Goal: Browse casually

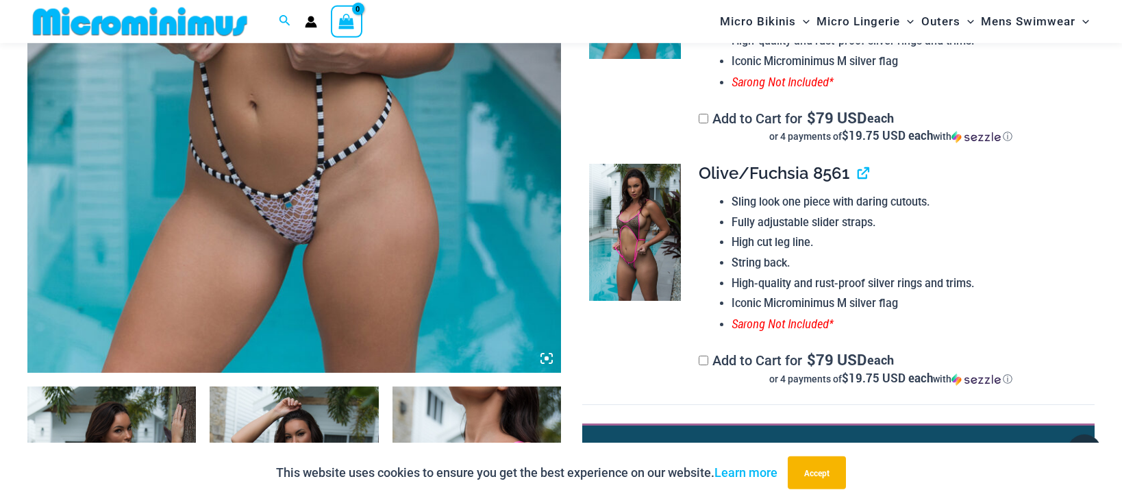
scroll to position [559, 0]
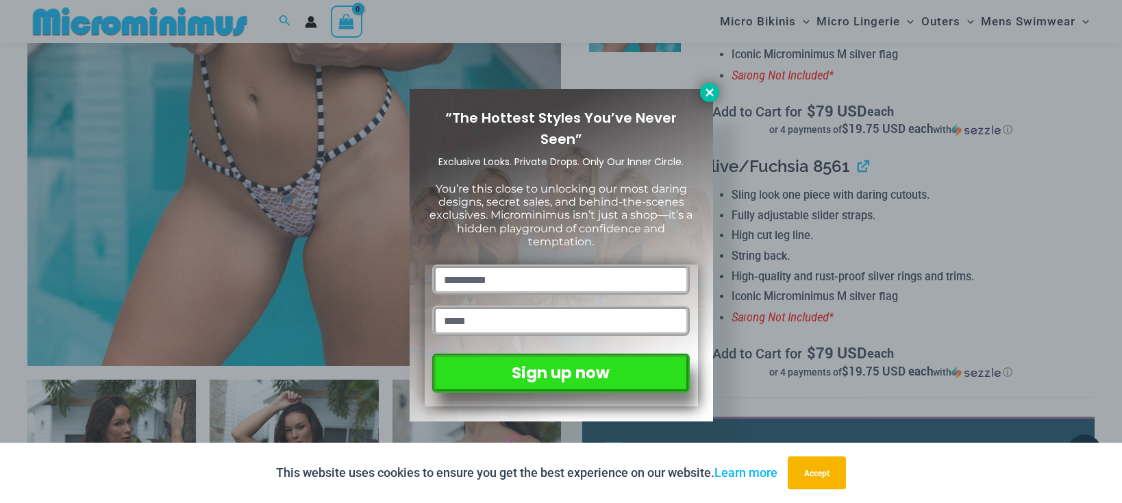
click at [712, 92] on icon at bounding box center [709, 92] width 12 height 12
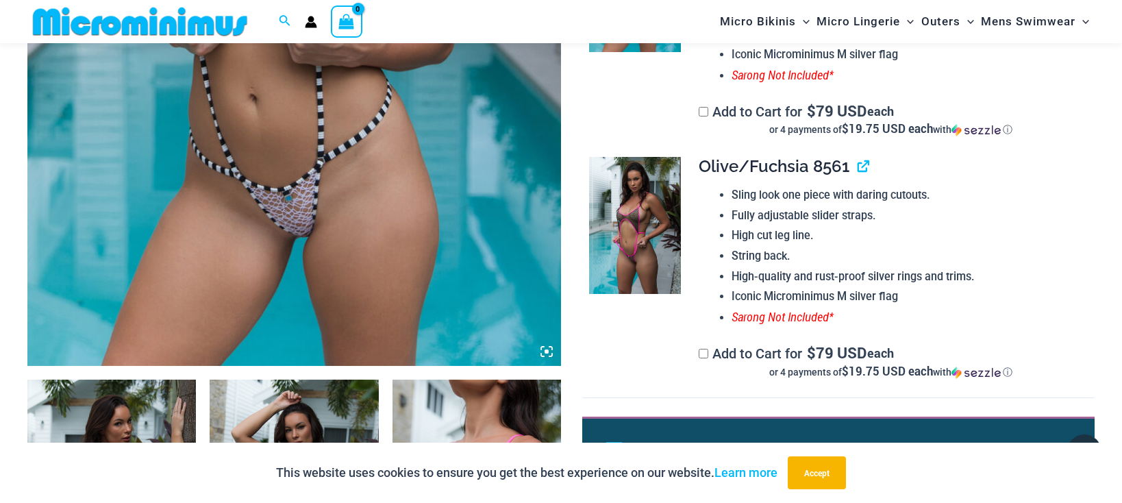
click at [544, 349] on icon at bounding box center [546, 351] width 12 height 12
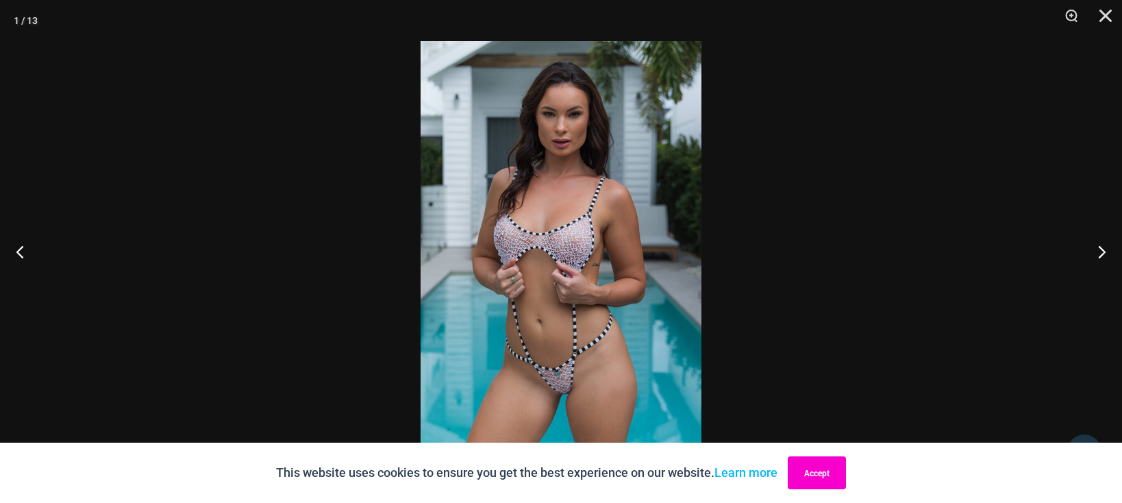
click at [820, 481] on button "Accept" at bounding box center [816, 472] width 58 height 33
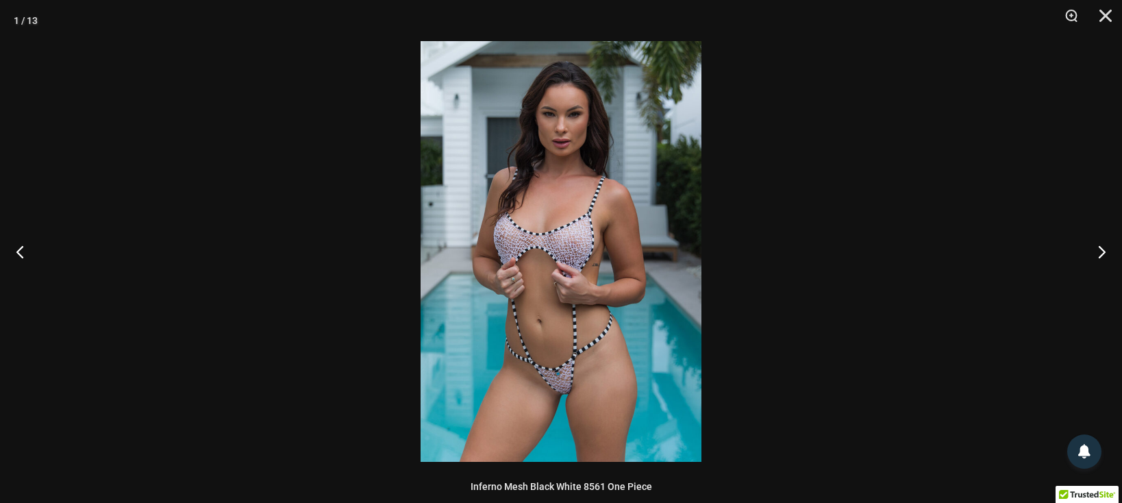
click at [542, 316] on img at bounding box center [560, 251] width 281 height 420
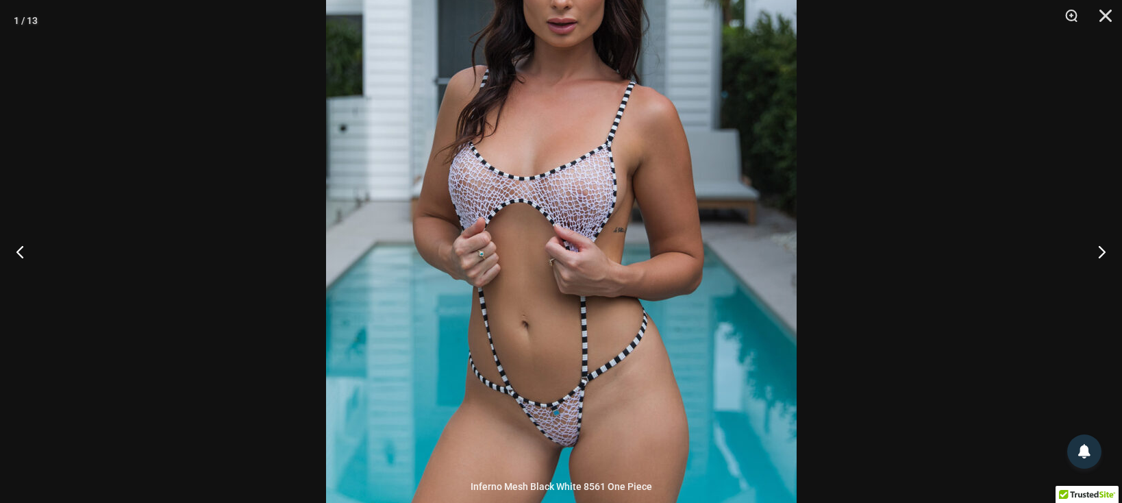
click at [555, 354] on img at bounding box center [561, 207] width 470 height 705
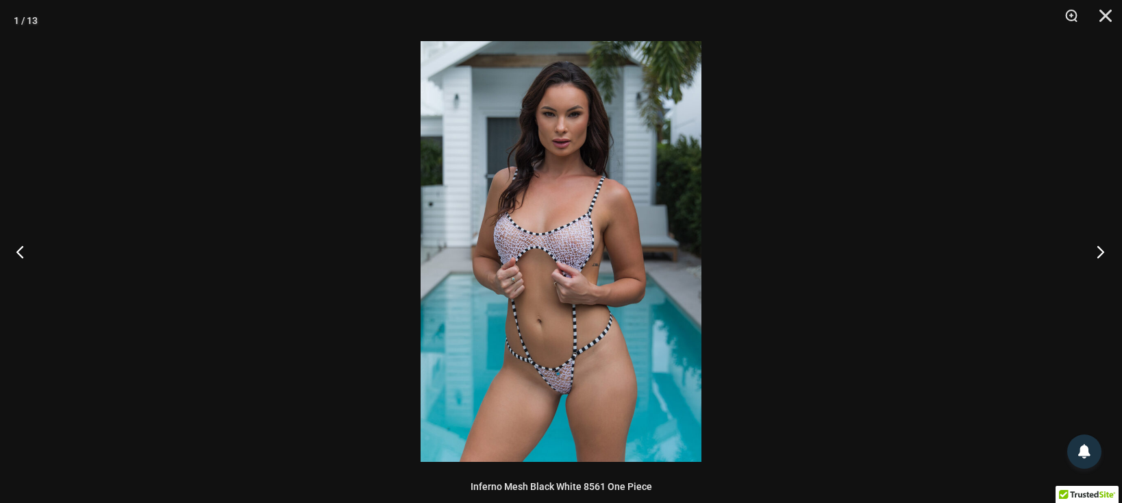
click at [1100, 249] on button "Next" at bounding box center [1095, 251] width 51 height 68
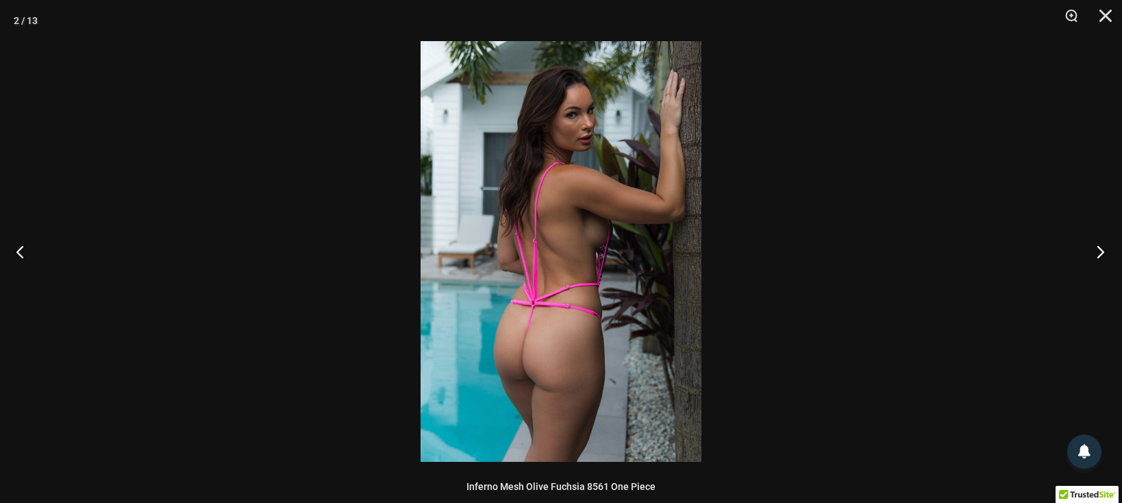
click at [1100, 249] on button "Next" at bounding box center [1095, 251] width 51 height 68
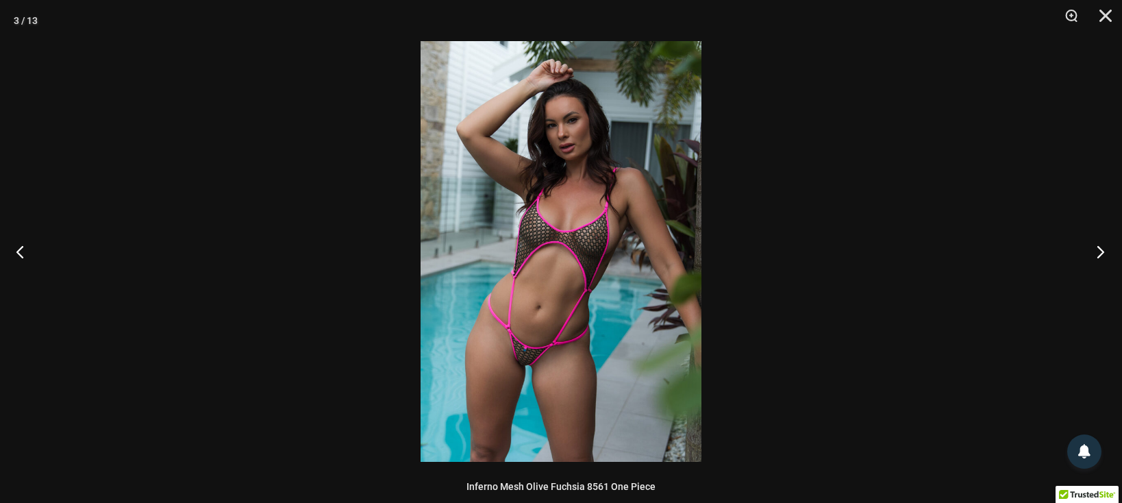
click at [1098, 249] on button "Next" at bounding box center [1095, 251] width 51 height 68
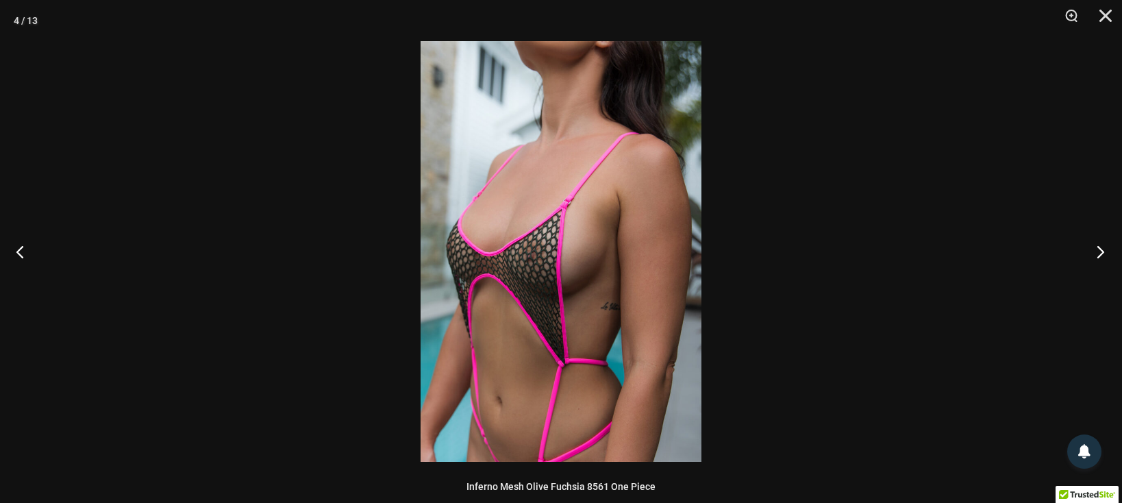
click at [1098, 249] on button "Next" at bounding box center [1095, 251] width 51 height 68
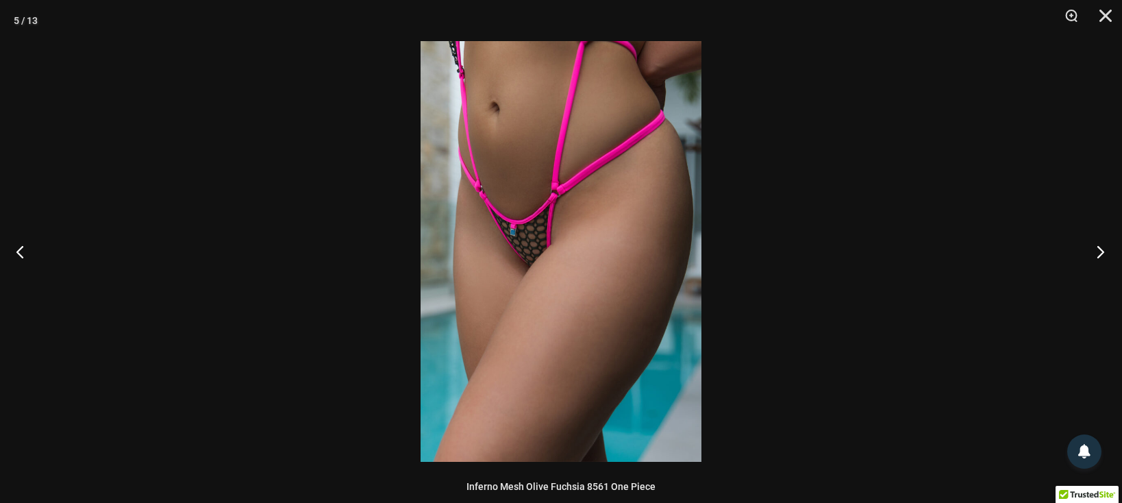
click at [1098, 249] on button "Next" at bounding box center [1095, 251] width 51 height 68
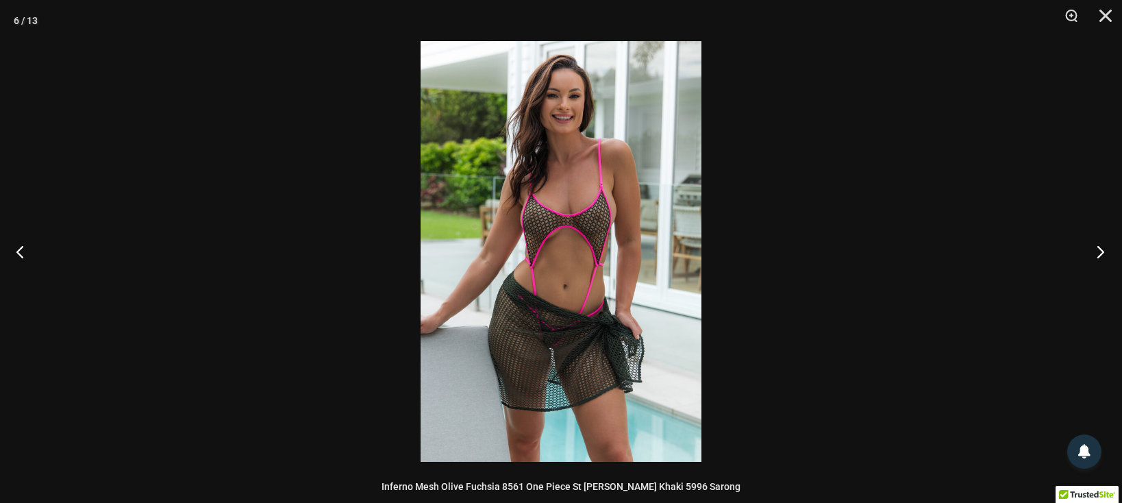
click at [1098, 249] on button "Next" at bounding box center [1095, 251] width 51 height 68
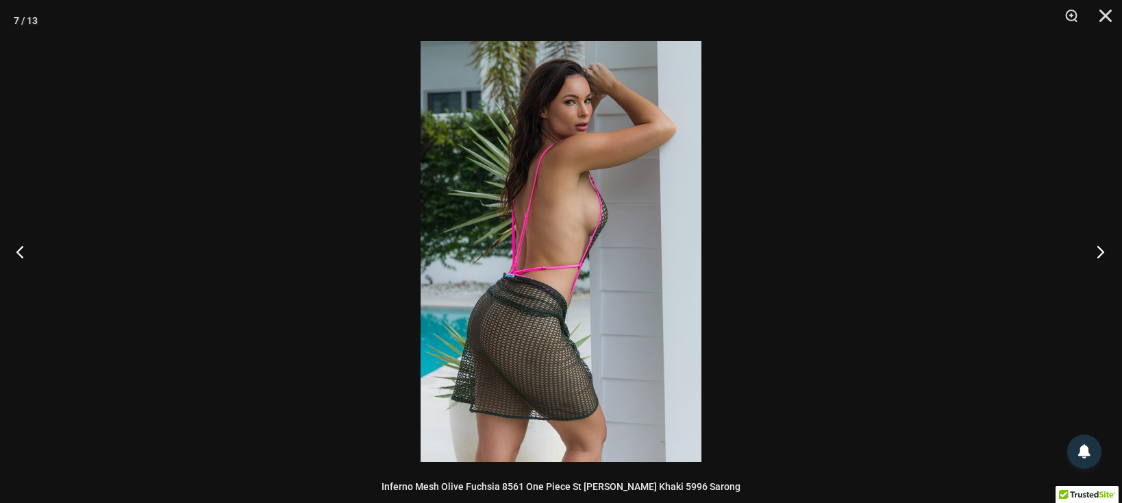
click at [1098, 249] on button "Next" at bounding box center [1095, 251] width 51 height 68
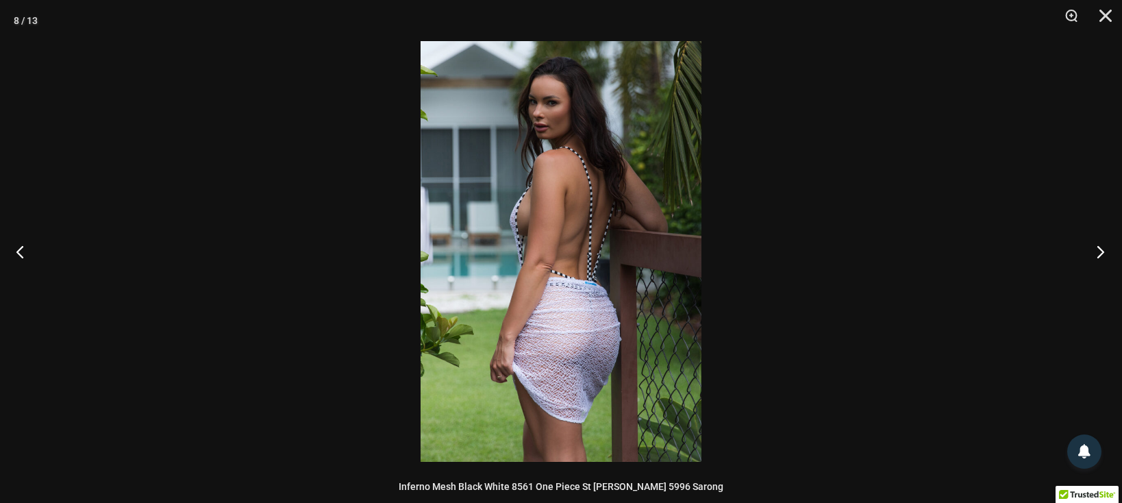
click at [1098, 249] on button "Next" at bounding box center [1095, 251] width 51 height 68
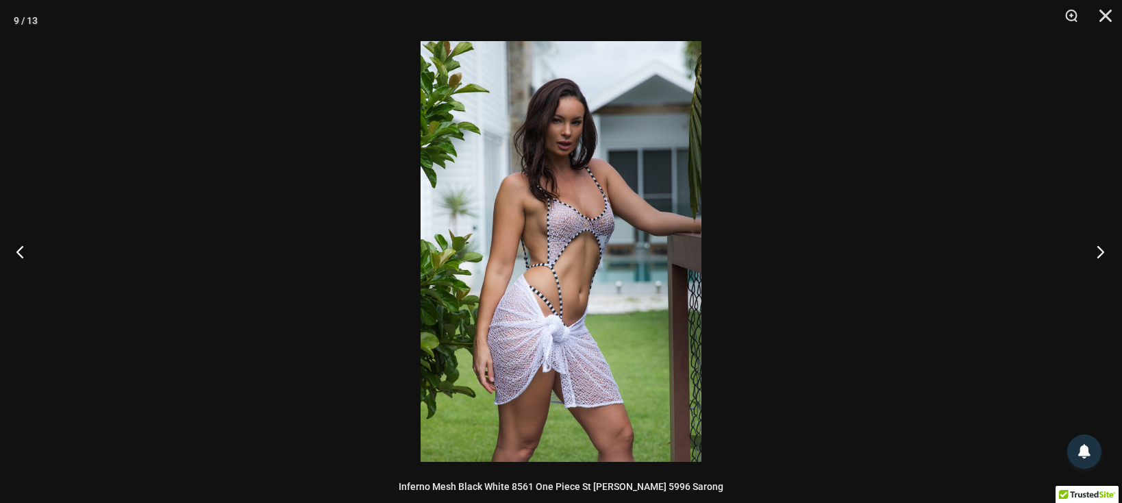
click at [1098, 249] on button "Next" at bounding box center [1095, 251] width 51 height 68
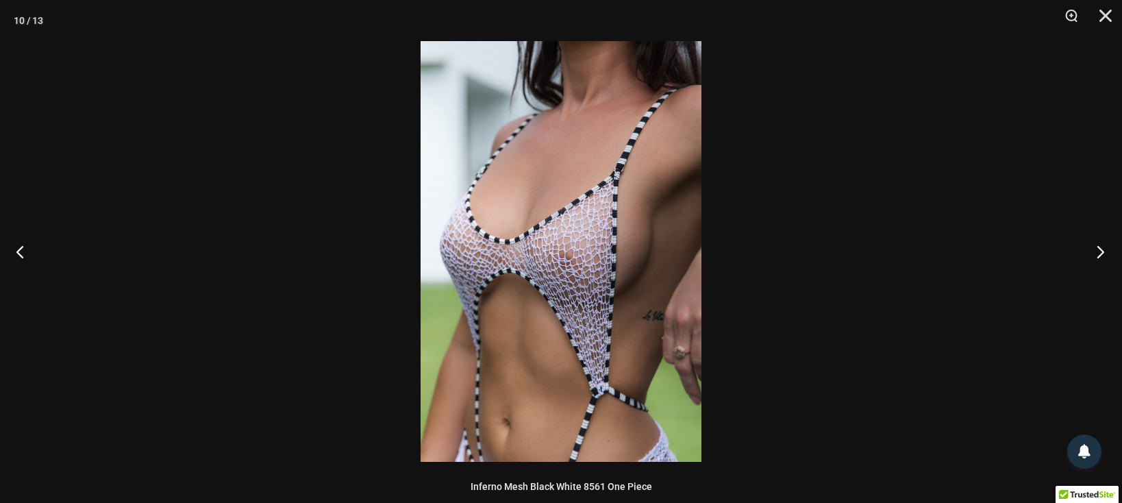
click at [1098, 249] on button "Next" at bounding box center [1095, 251] width 51 height 68
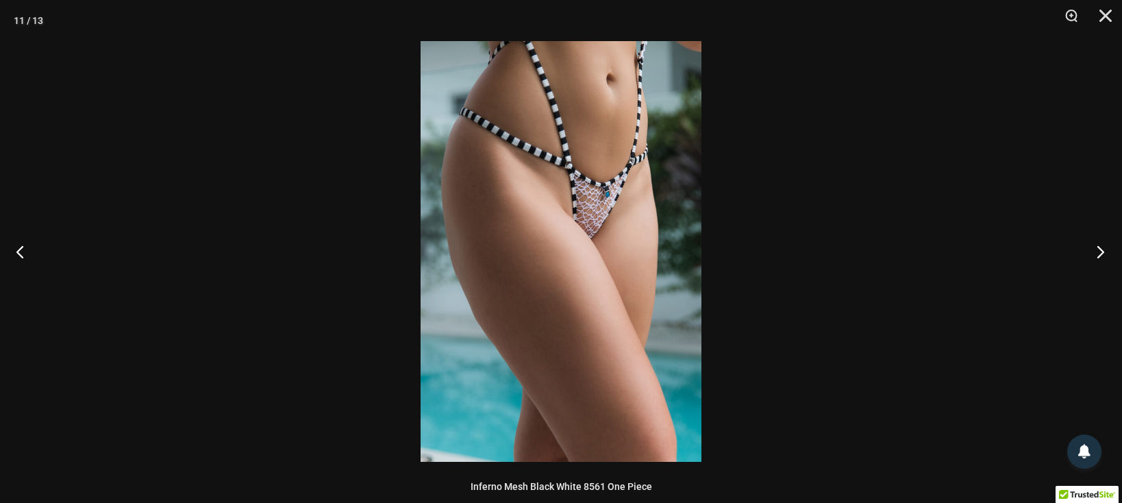
click at [1098, 249] on button "Next" at bounding box center [1095, 251] width 51 height 68
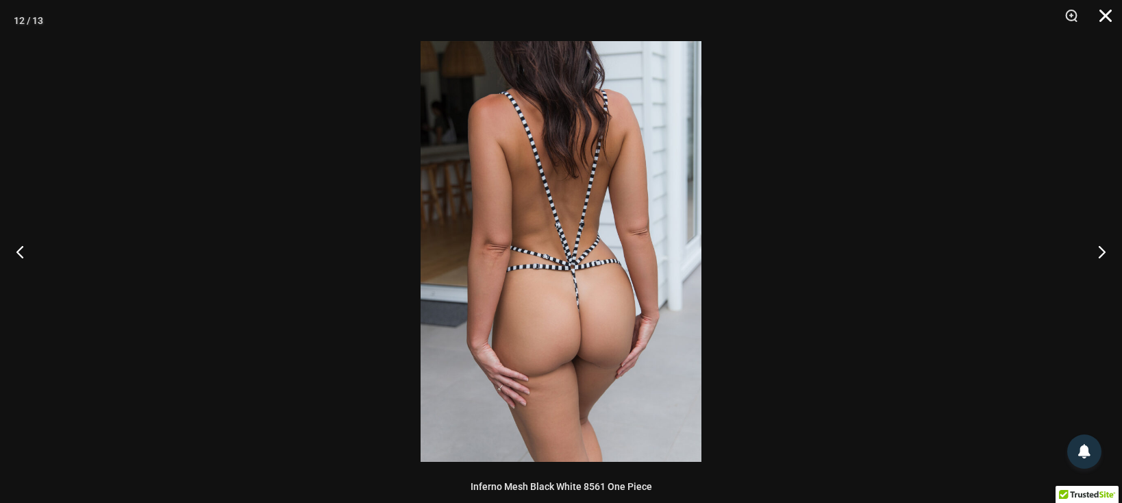
click at [1111, 10] on button "Close" at bounding box center [1100, 20] width 34 height 41
